Goal: Transaction & Acquisition: Obtain resource

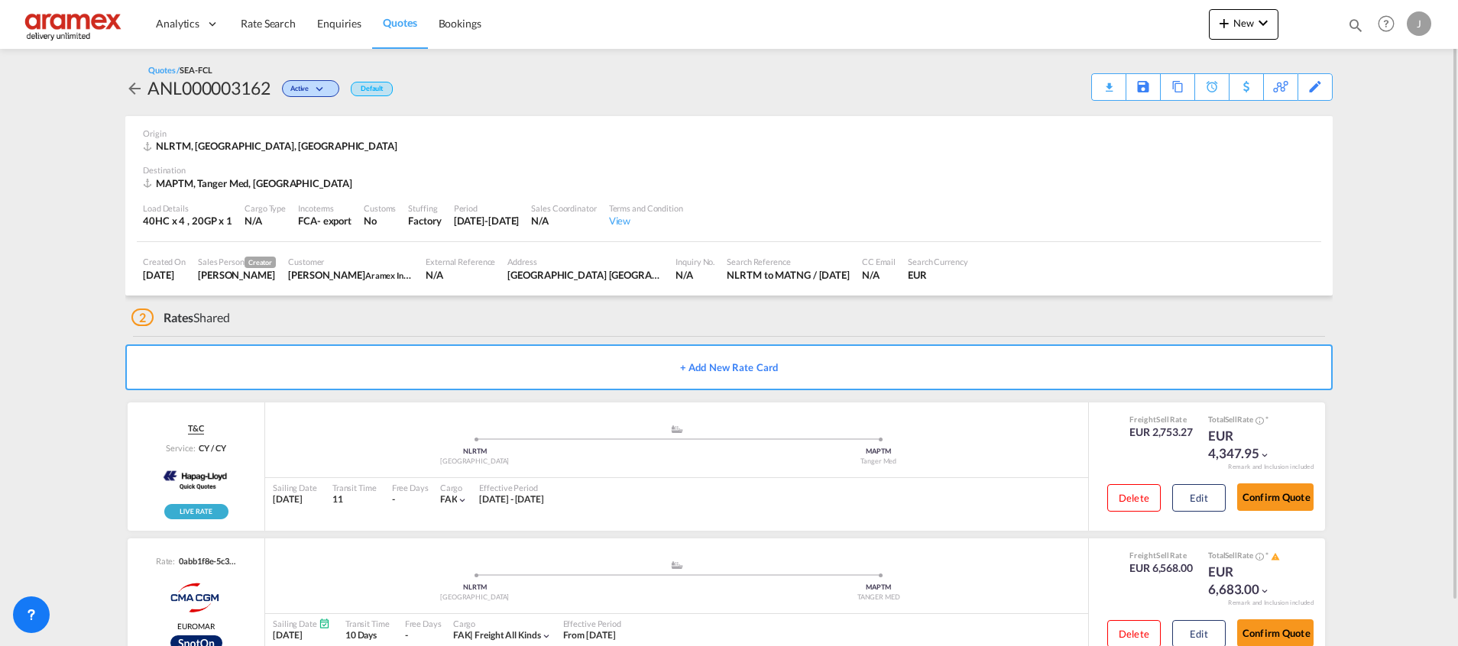
click at [415, 15] on span "Quotes" at bounding box center [400, 22] width 34 height 15
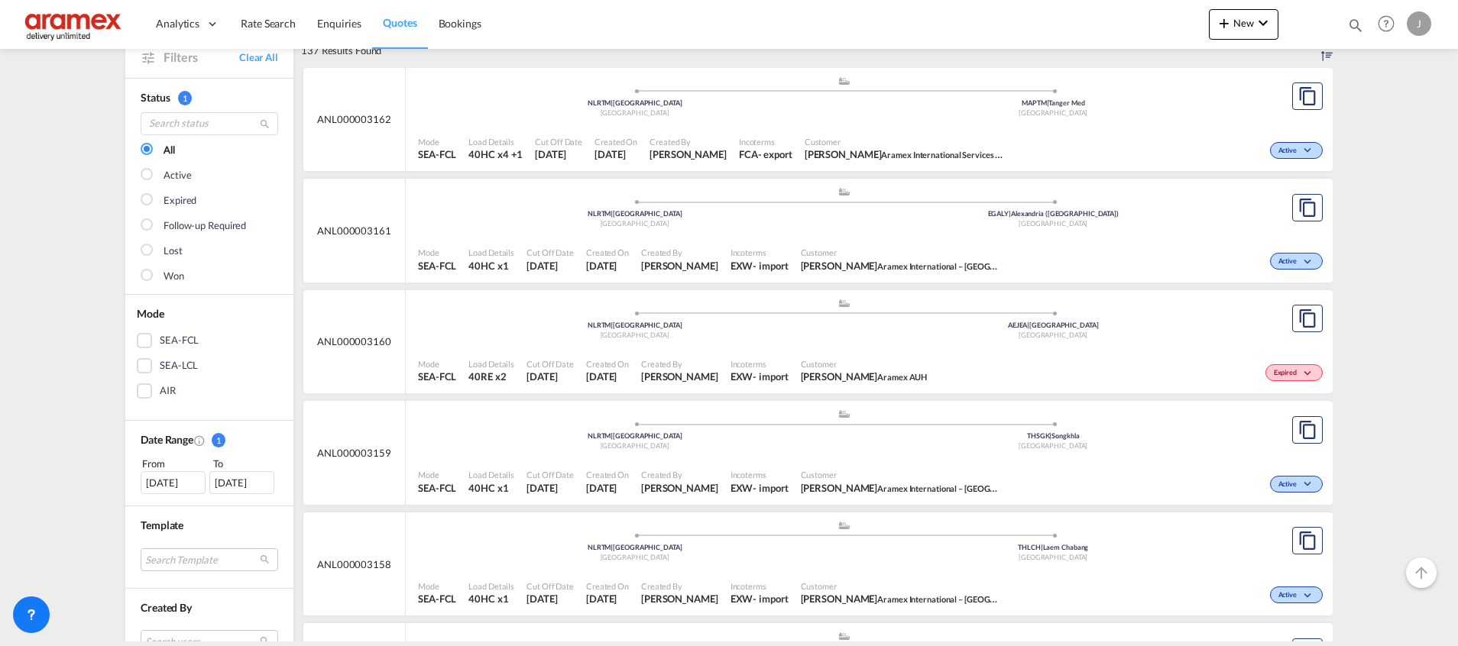
scroll to position [115, 0]
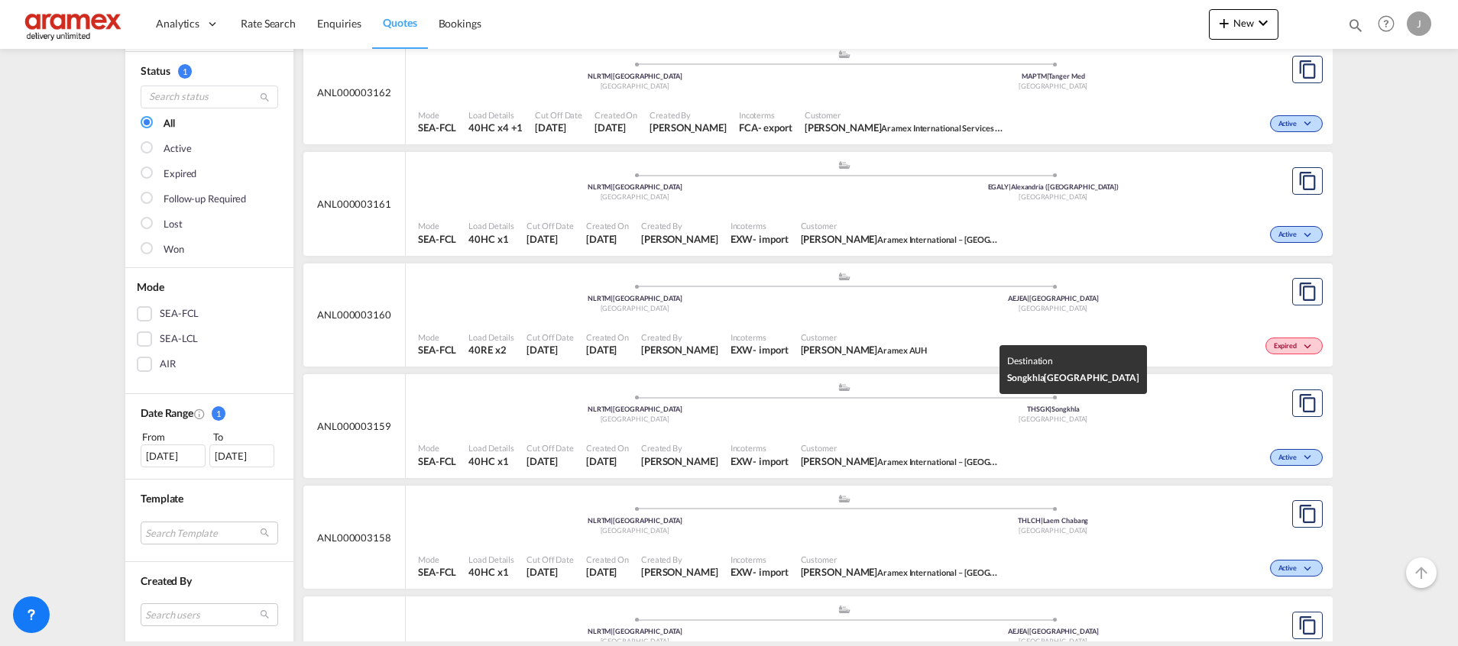
click at [895, 413] on div "THSGK | Songkhla" at bounding box center [1053, 410] width 419 height 10
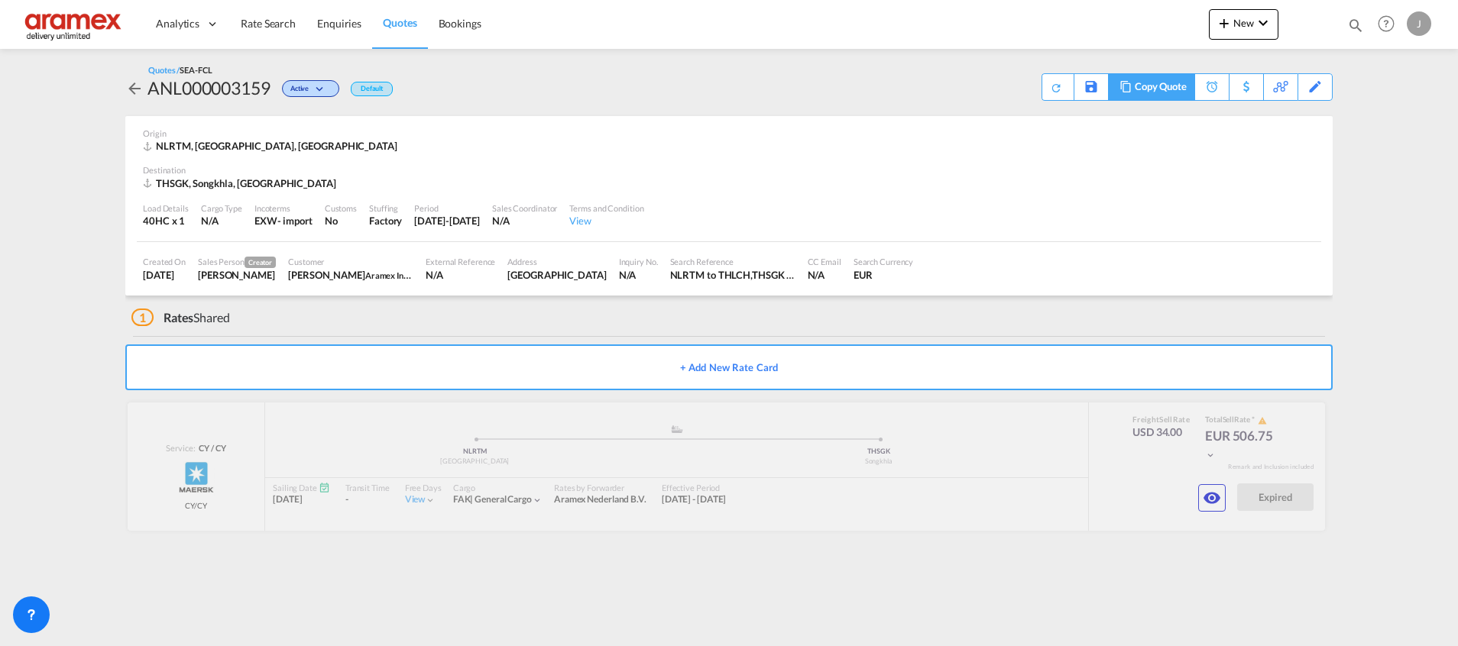
click at [1172, 87] on div "Copy Quote" at bounding box center [1161, 87] width 52 height 26
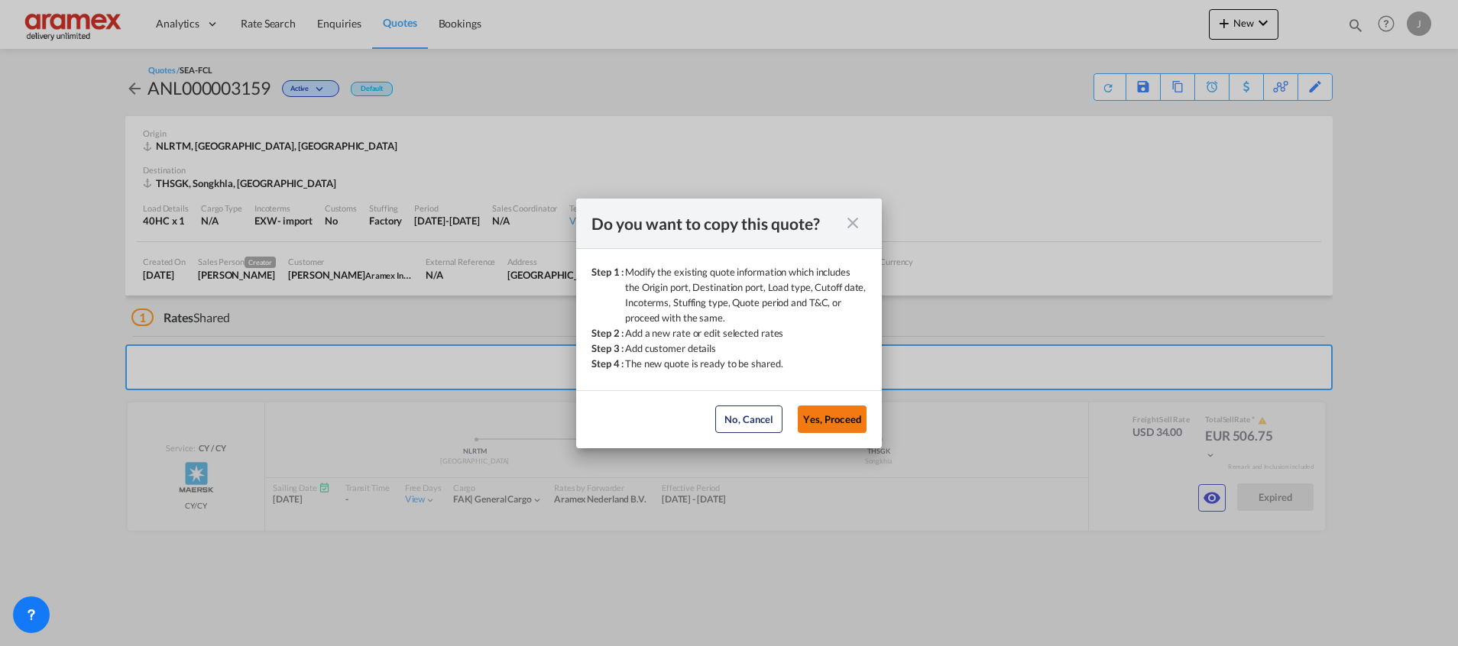
click at [843, 419] on button "Yes, Proceed" at bounding box center [832, 420] width 69 height 28
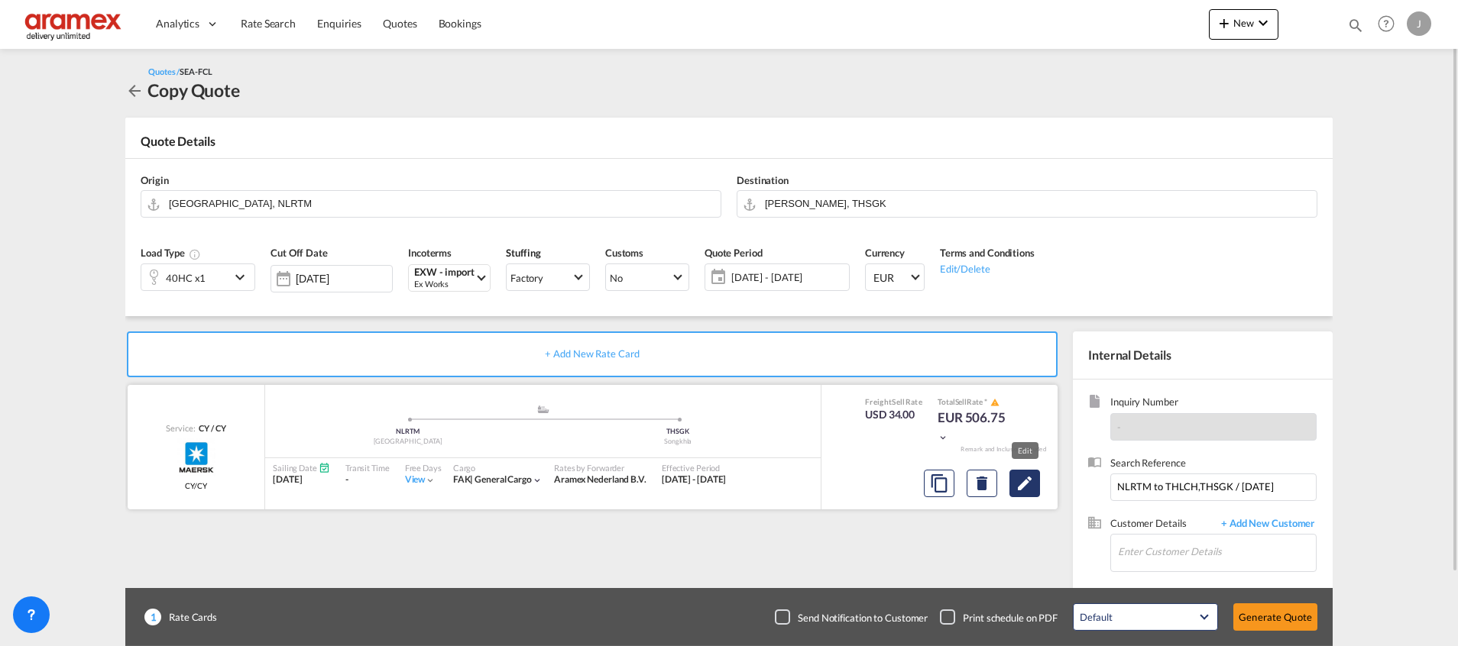
click at [1029, 482] on md-icon "Edit" at bounding box center [1024, 483] width 18 height 18
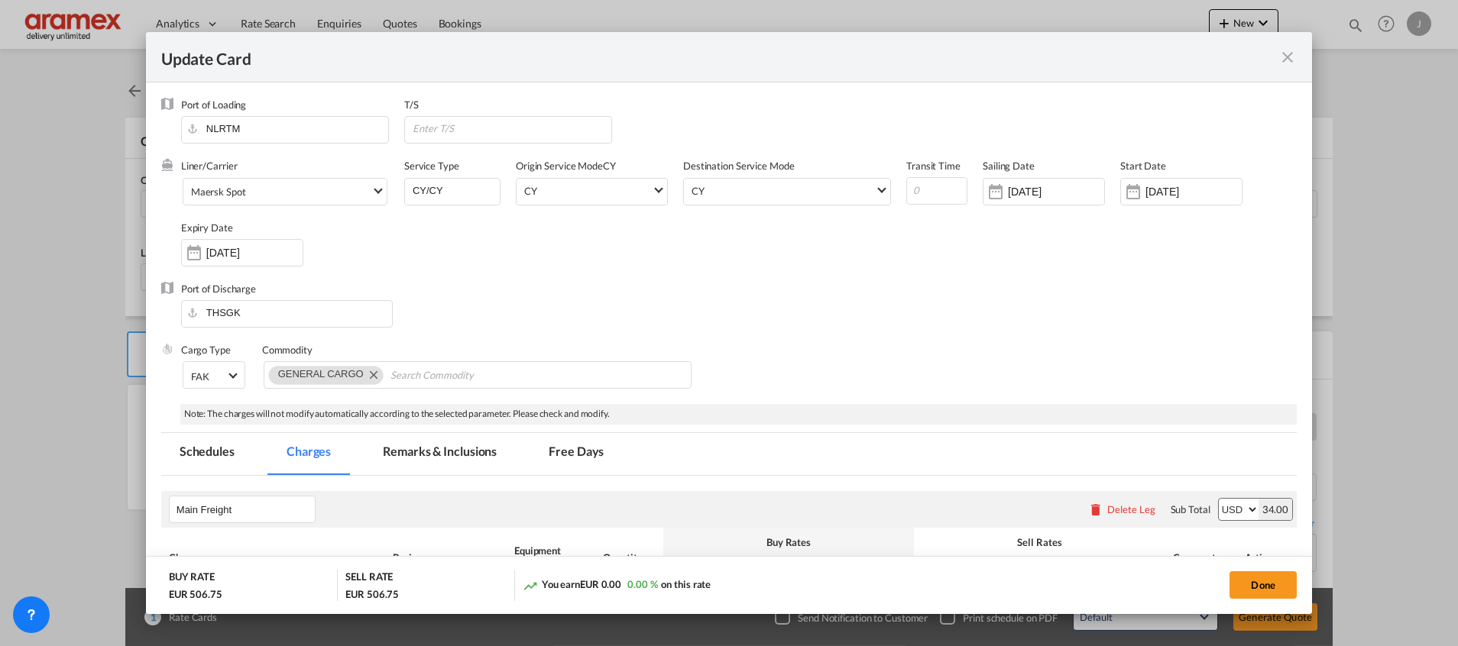
scroll to position [344, 0]
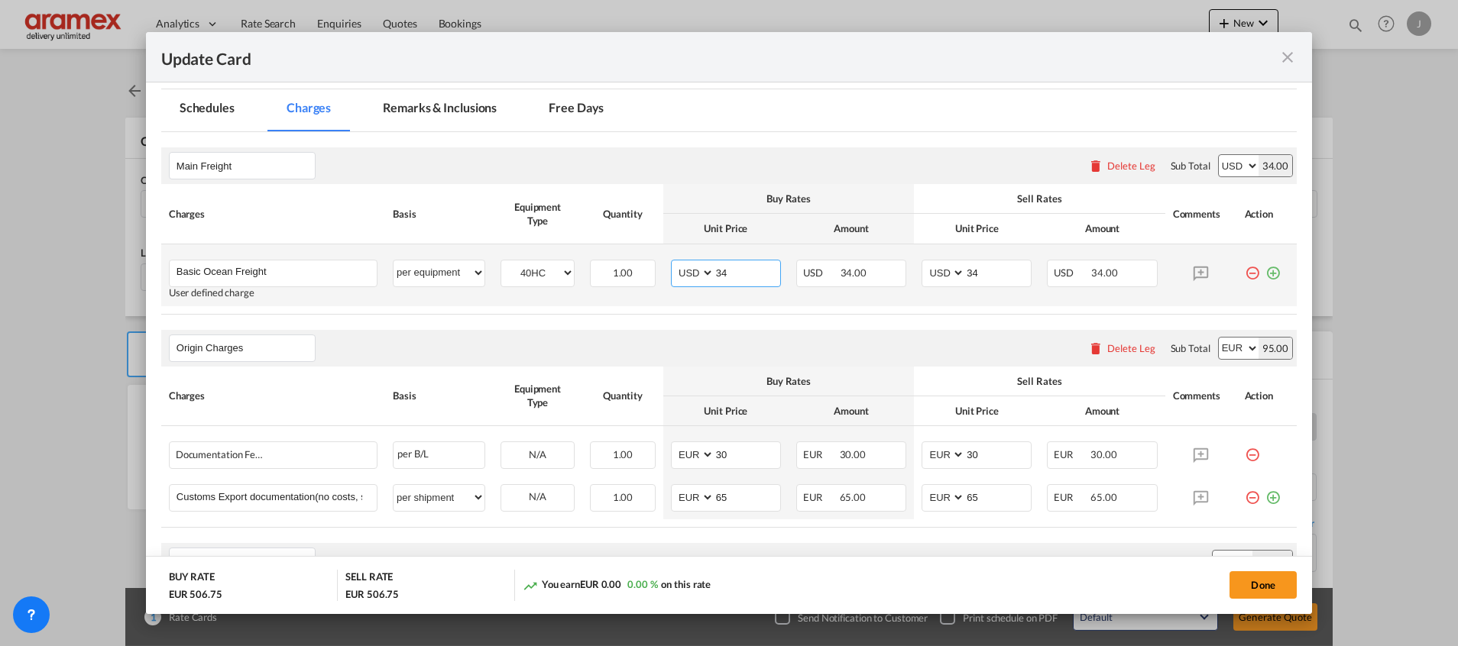
drag, startPoint x: 741, startPoint y: 271, endPoint x: 681, endPoint y: 270, distance: 60.4
click at [681, 270] on md-input-container "AED AFN ALL AMD ANG AOA ARS AUD AWG AZN BAM BBD BDT BGN BHD BIF BMD BND [PERSON…" at bounding box center [726, 274] width 110 height 28
type input "38"
click at [992, 274] on input "34" at bounding box center [998, 272] width 66 height 23
click at [858, 267] on tr "Basic Ocean Freight Please Enter User Defined Charges Cannot Be Published User …" at bounding box center [728, 275] width 1135 height 62
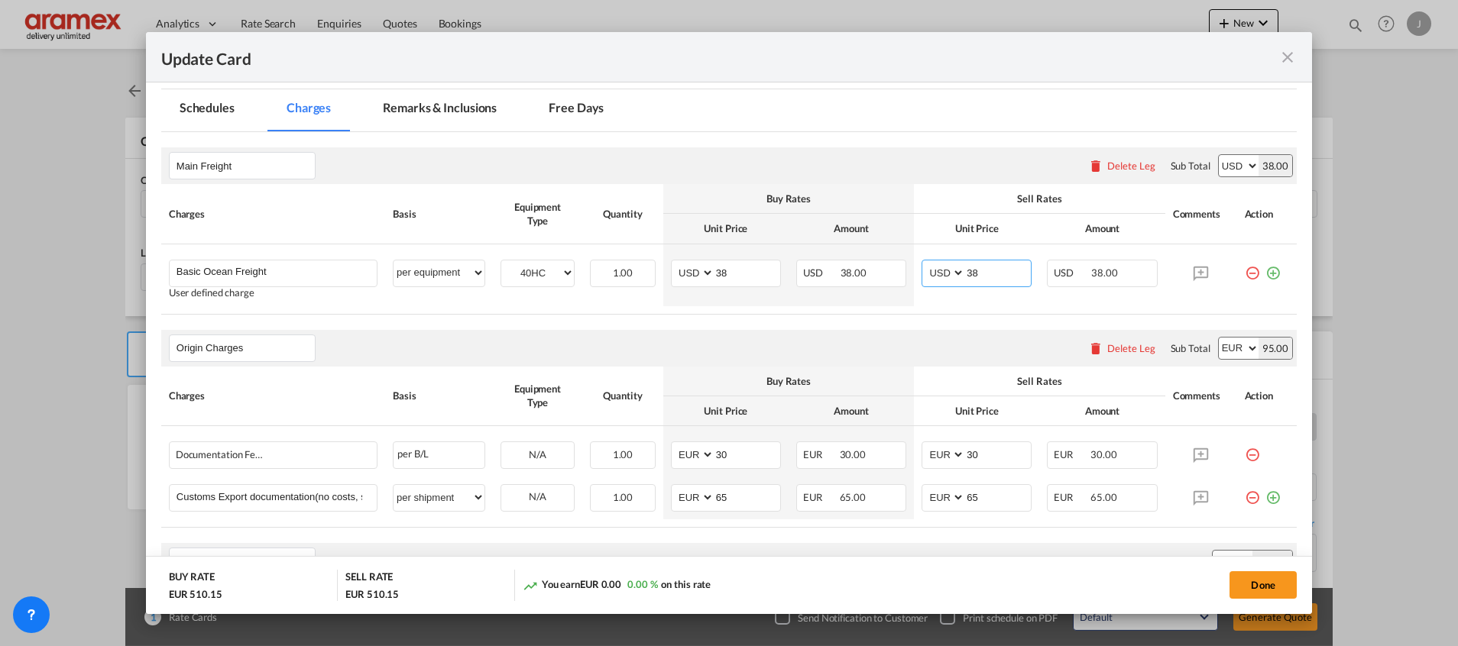
type input "38"
click at [781, 353] on div "Origin Charges Please enter leg name Leg Name Already Exists Delete Leg Sub Tot…" at bounding box center [728, 348] width 1135 height 37
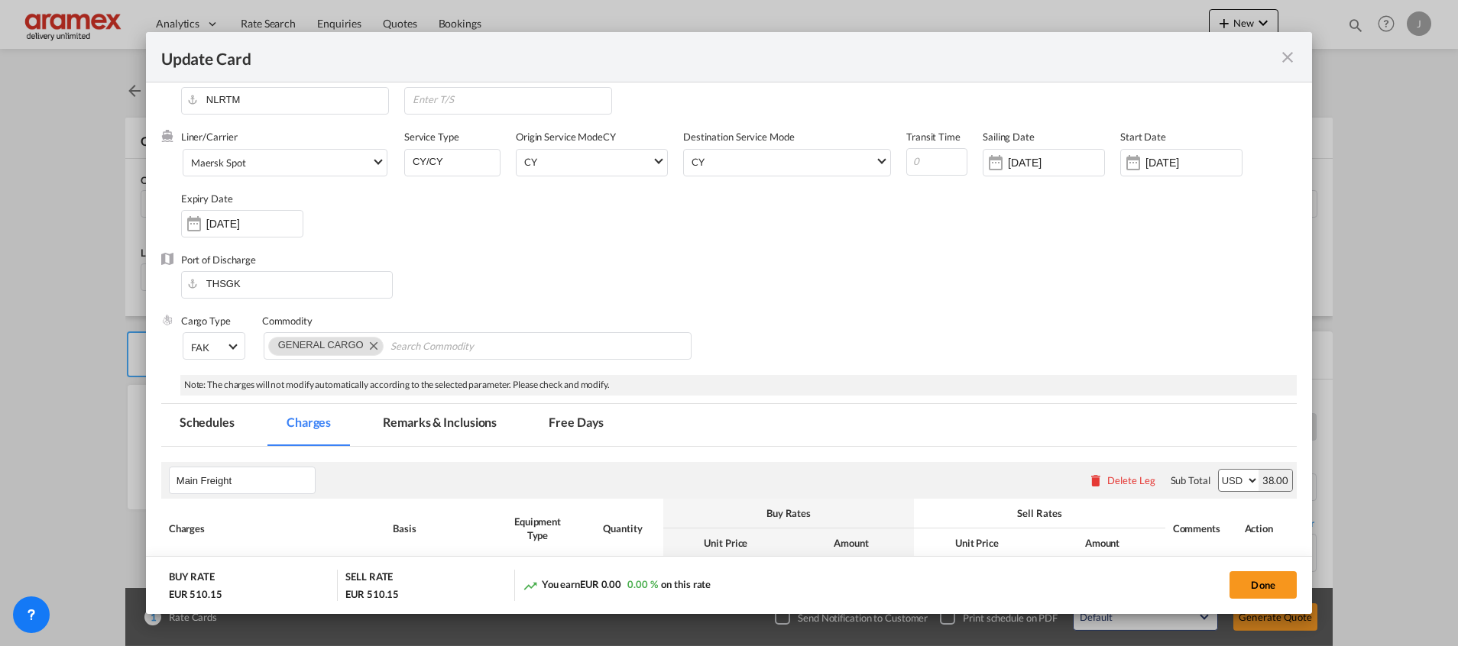
scroll to position [0, 0]
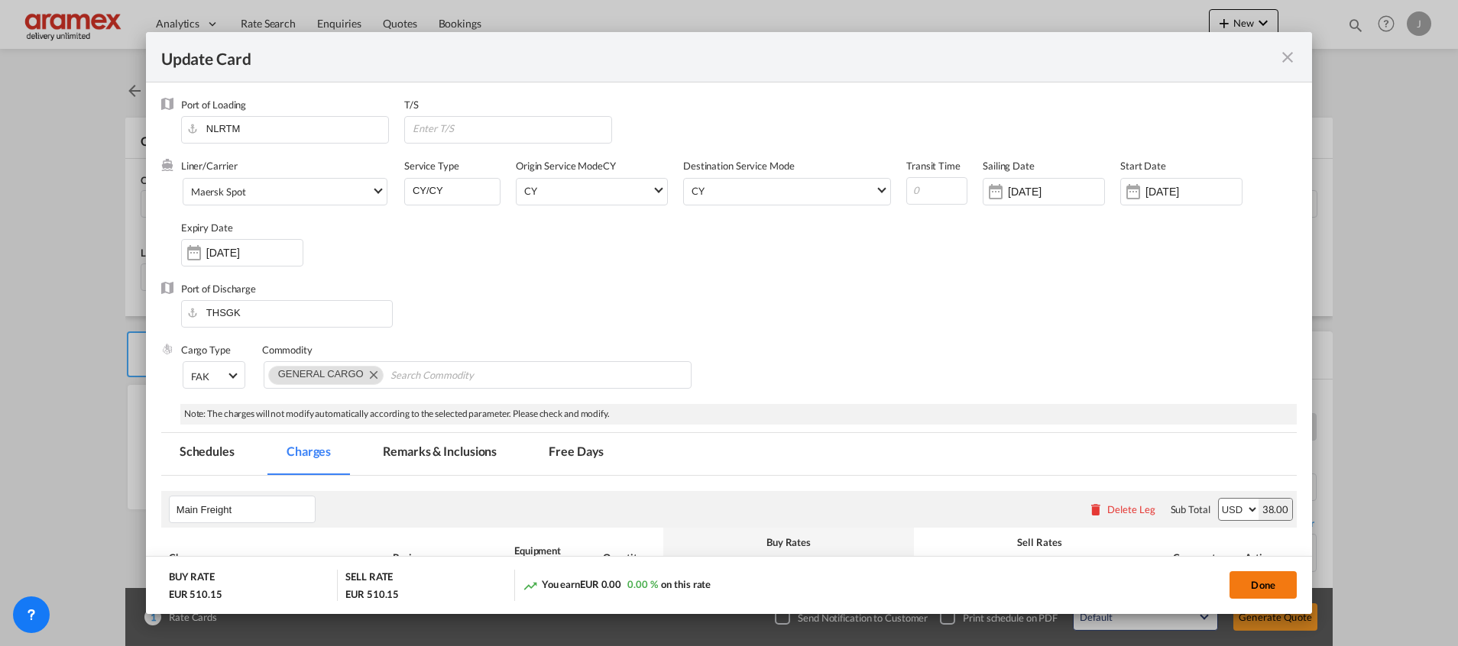
click at [1249, 577] on button "Done" at bounding box center [1262, 586] width 67 height 28
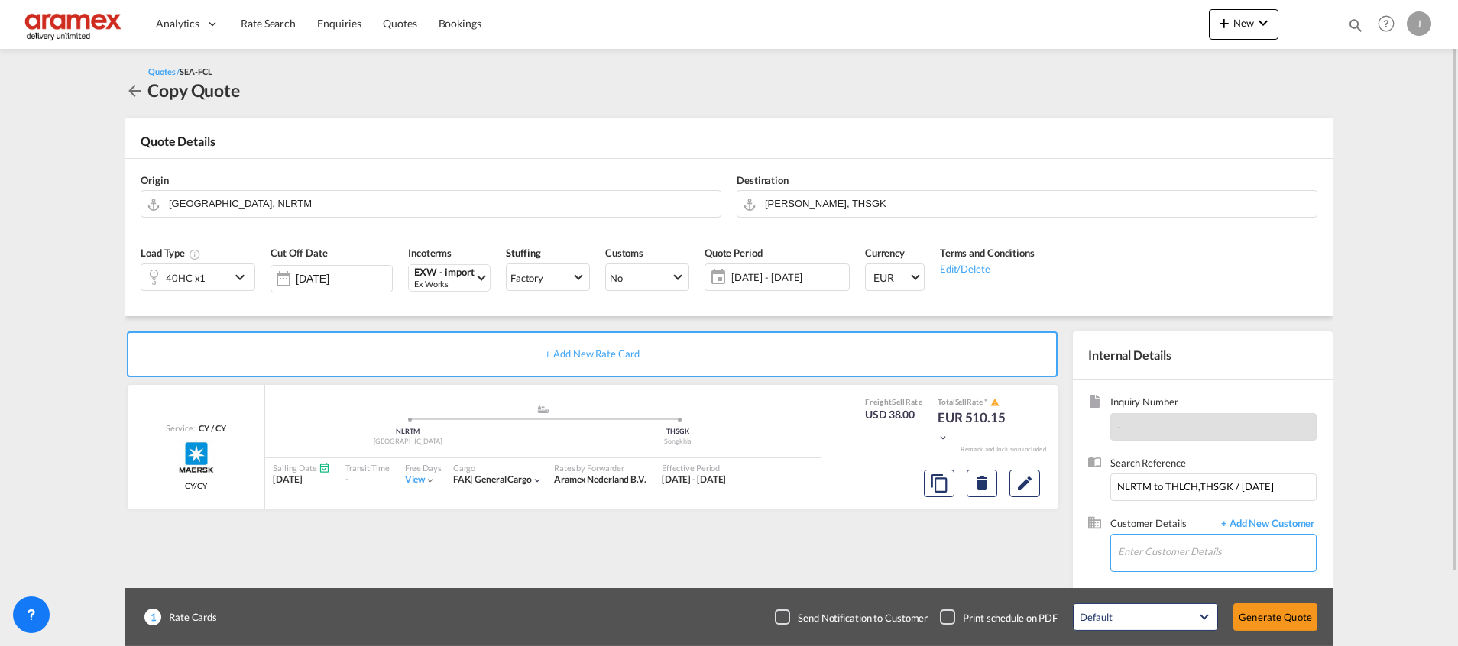
click at [1152, 546] on input "Enter Customer Details" at bounding box center [1217, 552] width 198 height 34
click at [1177, 512] on div "[PERSON_NAME] [PERSON_NAME][EMAIL_ADDRESS][DOMAIN_NAME] | Aramex International …" at bounding box center [1216, 514] width 199 height 41
type input "Aramex International – [GEOGRAPHIC_DATA], [GEOGRAPHIC_DATA], [PERSON_NAME], [EM…"
click at [1293, 616] on button "Generate Quote" at bounding box center [1275, 618] width 84 height 28
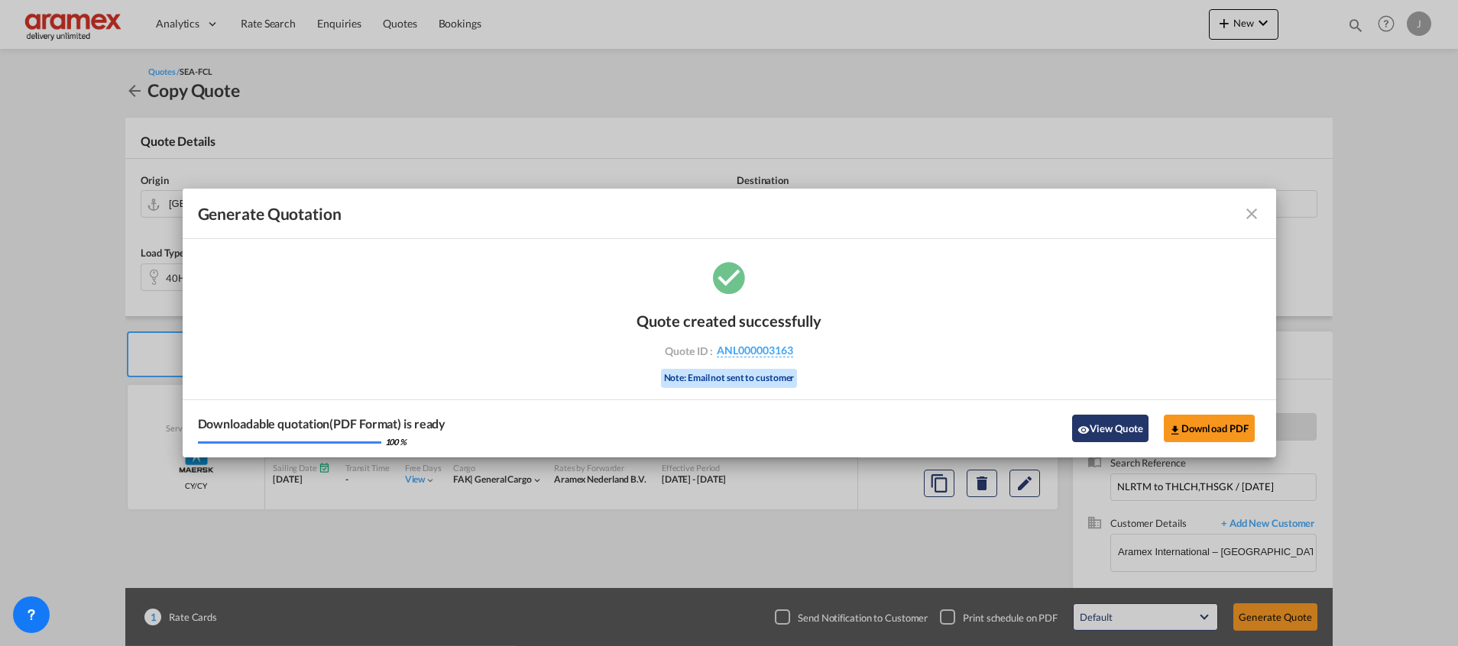
click at [1096, 427] on button "View Quote" at bounding box center [1110, 429] width 76 height 28
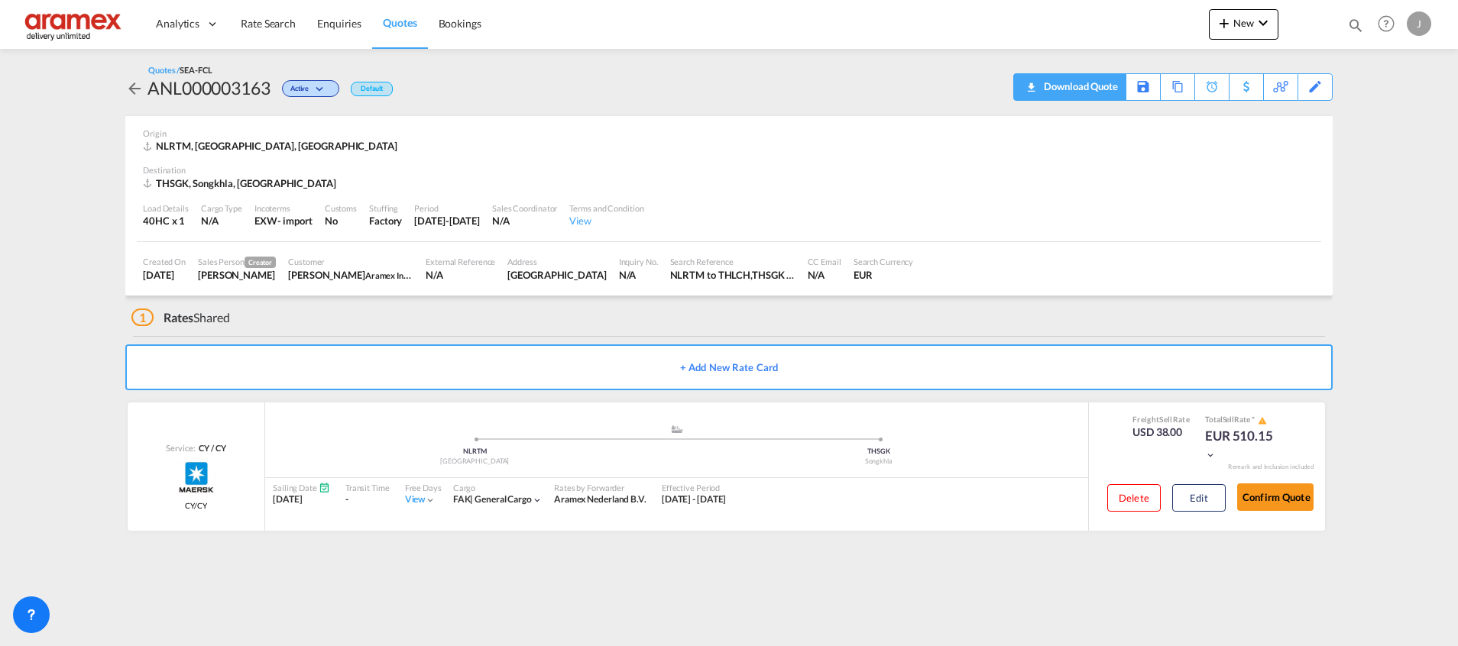
click at [1089, 83] on div "Download Quote" at bounding box center [1079, 86] width 78 height 24
click at [1196, 494] on button "Edit" at bounding box center [1198, 498] width 53 height 28
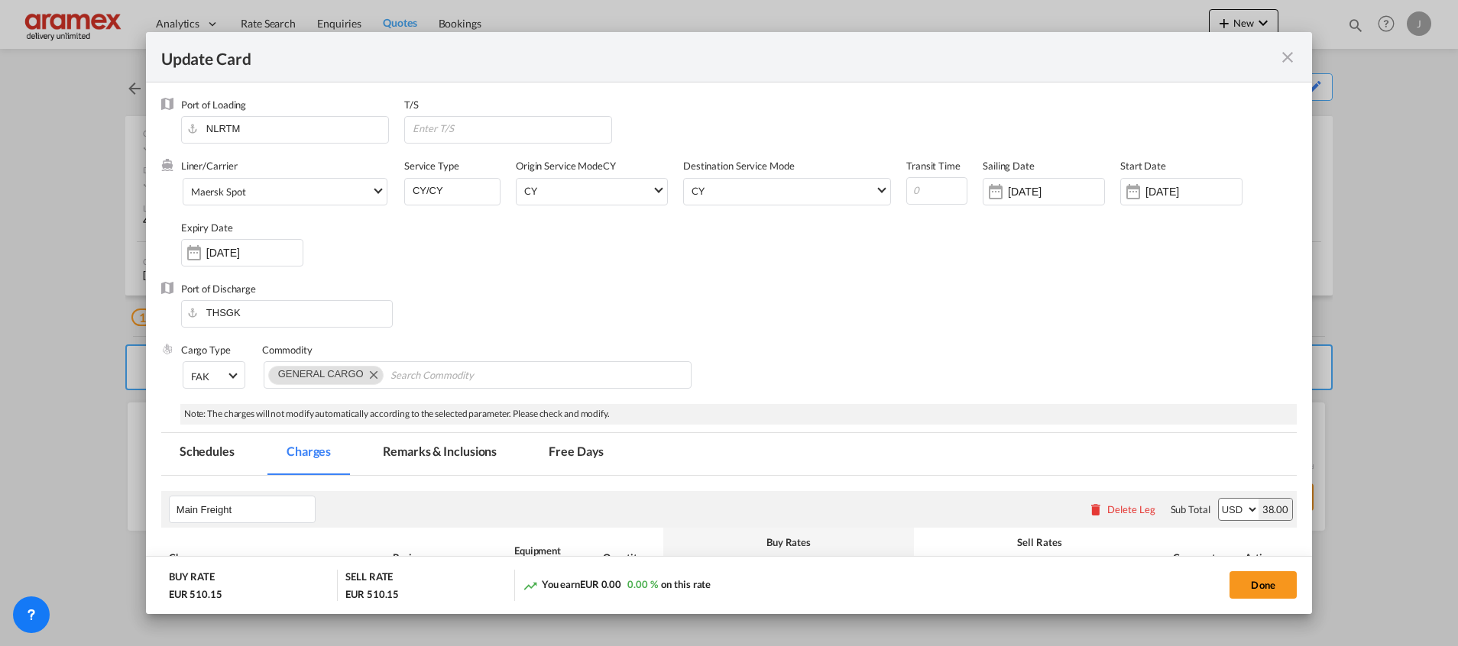
click at [911, 329] on div "Port of Discharge THSGK" at bounding box center [728, 312] width 1135 height 61
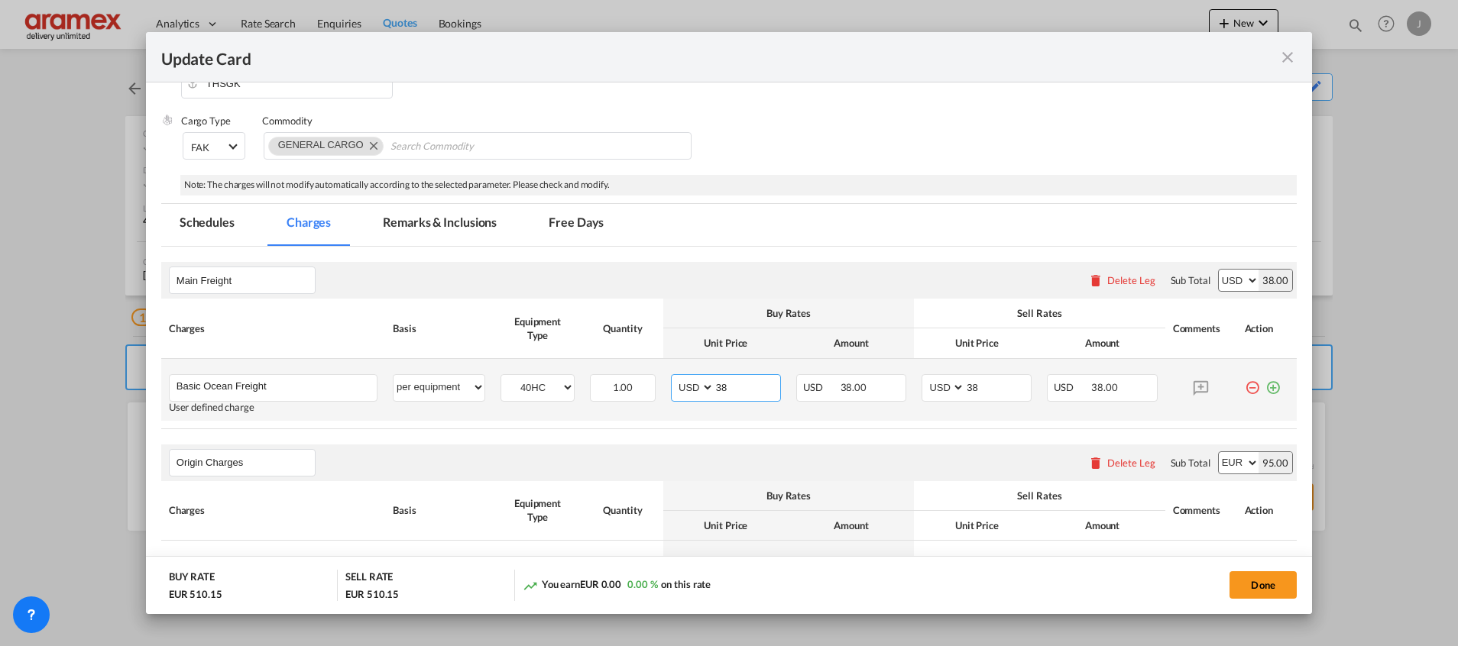
drag, startPoint x: 723, startPoint y: 392, endPoint x: 684, endPoint y: 393, distance: 39.0
click at [684, 393] on md-input-container "AED AFN ALL AMD ANG AOA ARS AUD AWG AZN BAM BBD BDT BGN BHD BIF BMD BND [PERSON…" at bounding box center [726, 388] width 110 height 28
type input "40"
drag, startPoint x: 971, startPoint y: 387, endPoint x: 919, endPoint y: 387, distance: 52.0
click at [921, 387] on md-input-container "AED AFN ALL AMD ANG AOA ARS AUD AWG AZN BAM BBD BDT BGN BHD BIF BMD BND [PERSON…" at bounding box center [976, 388] width 110 height 28
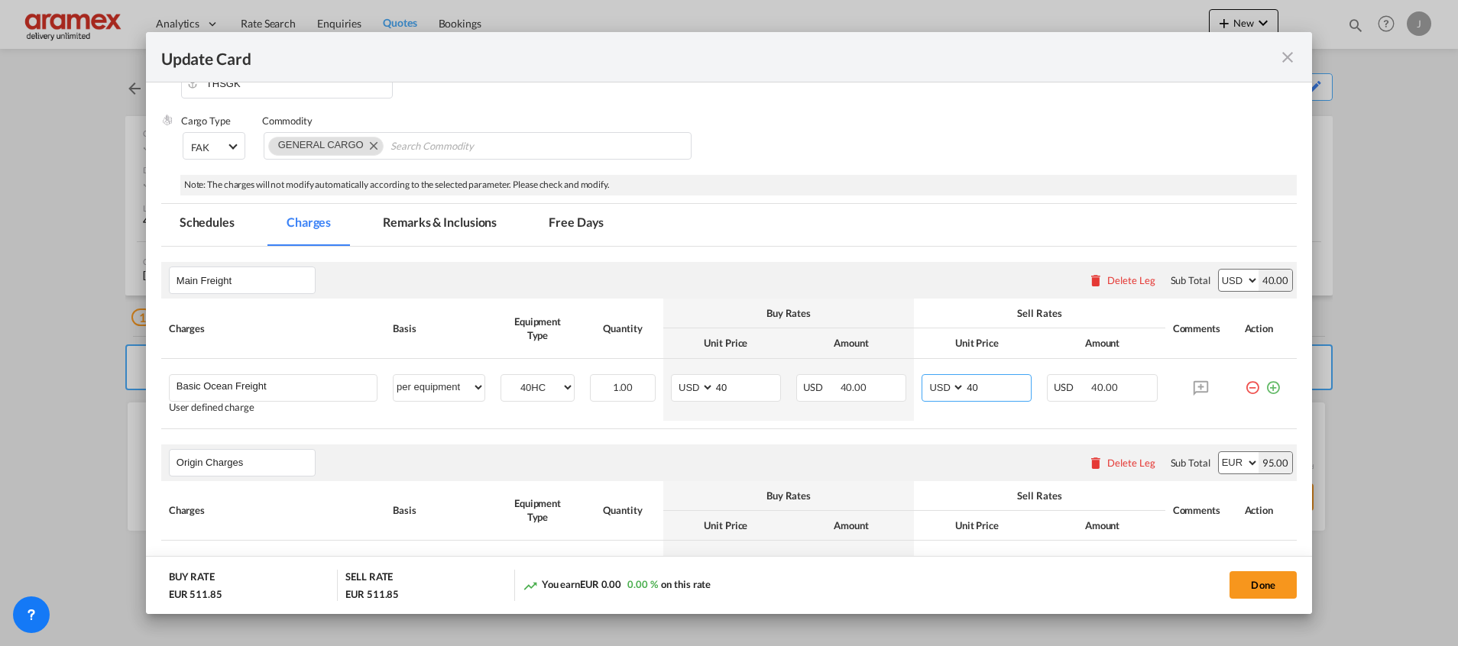
type input "40"
click at [836, 460] on div "Origin Charges Please enter leg name Leg Name Already Exists Delete Leg Sub Tot…" at bounding box center [728, 463] width 1135 height 37
click at [1265, 589] on button "Done" at bounding box center [1262, 586] width 67 height 28
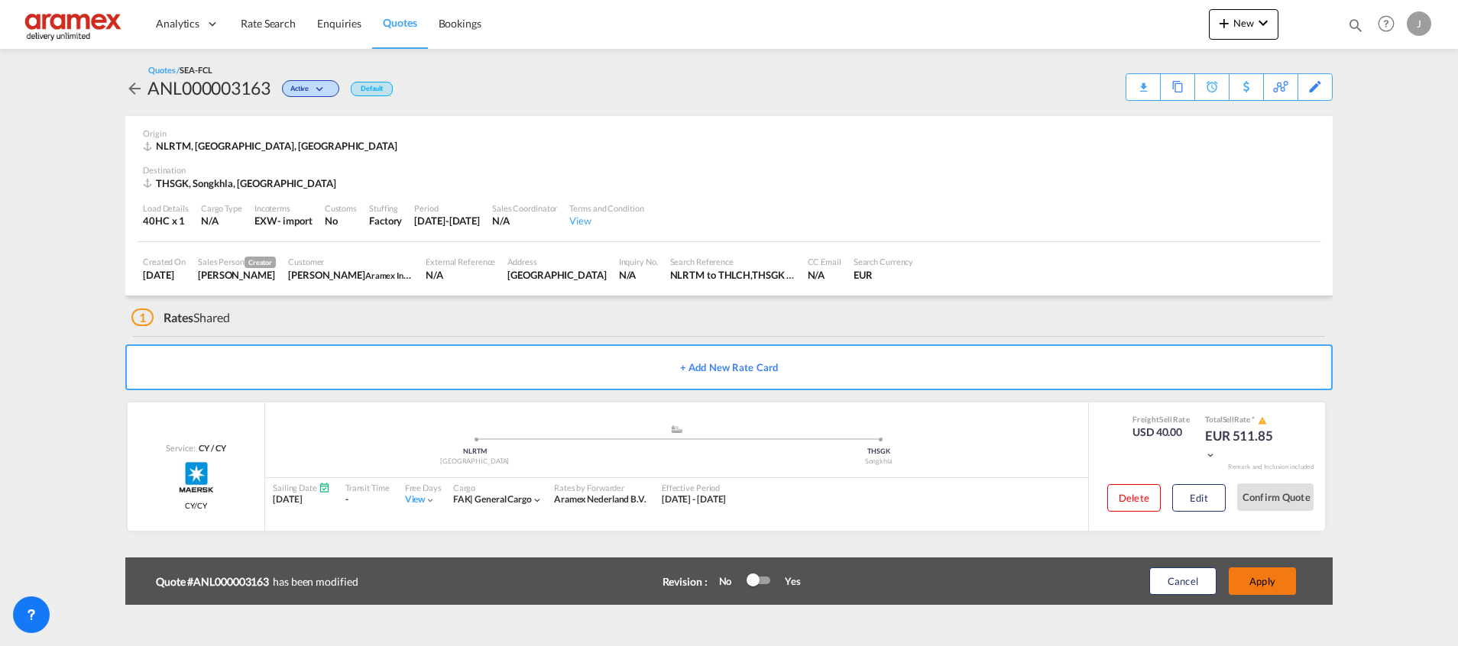
click at [1260, 578] on button "Apply" at bounding box center [1262, 582] width 67 height 28
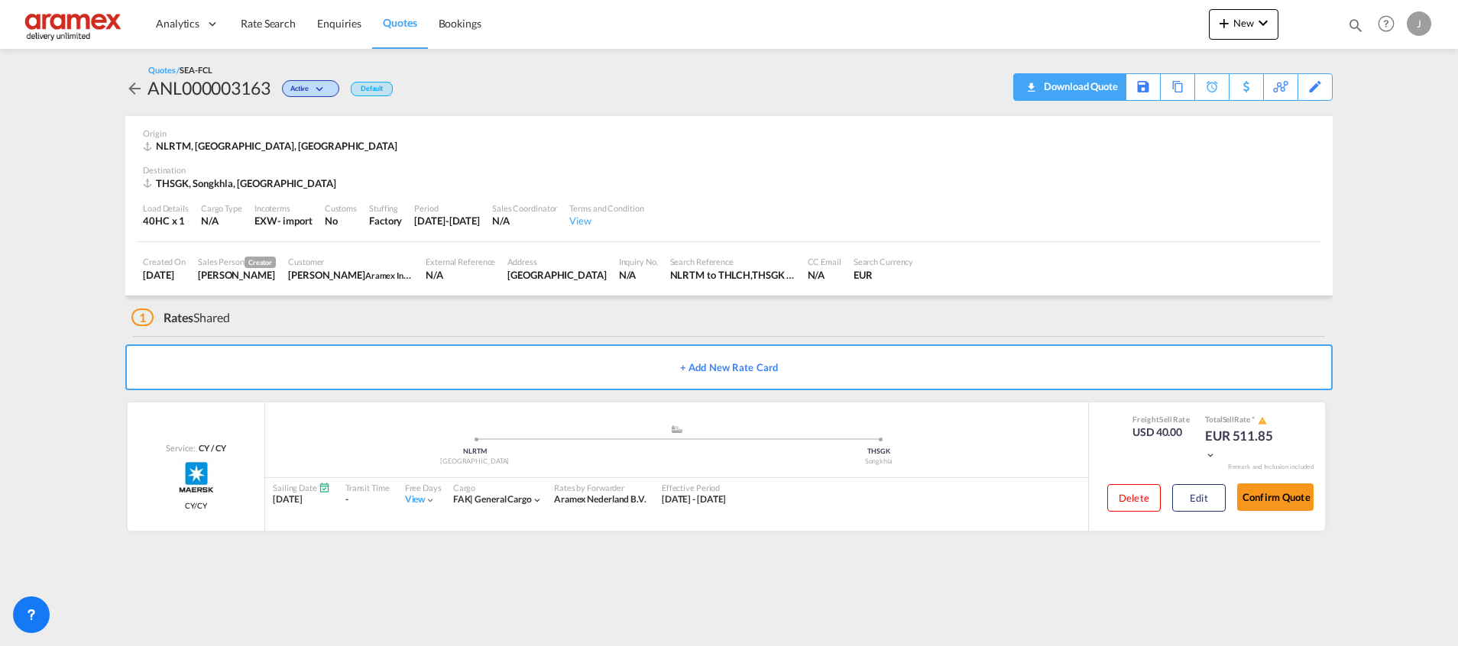
click at [1085, 84] on div "Download Quote" at bounding box center [1079, 86] width 78 height 24
